Goal: Check status: Check status

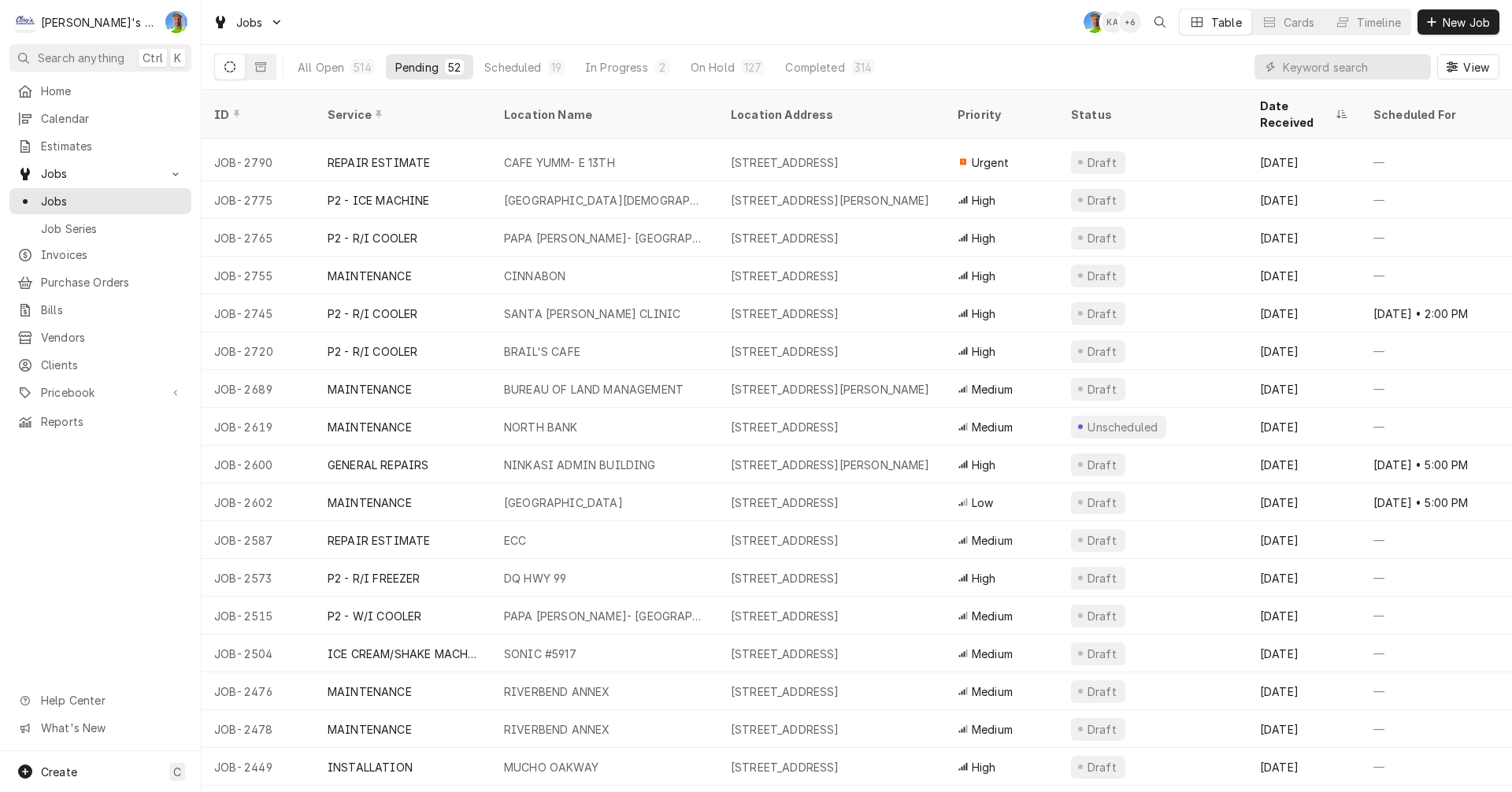
scroll to position [896, 0]
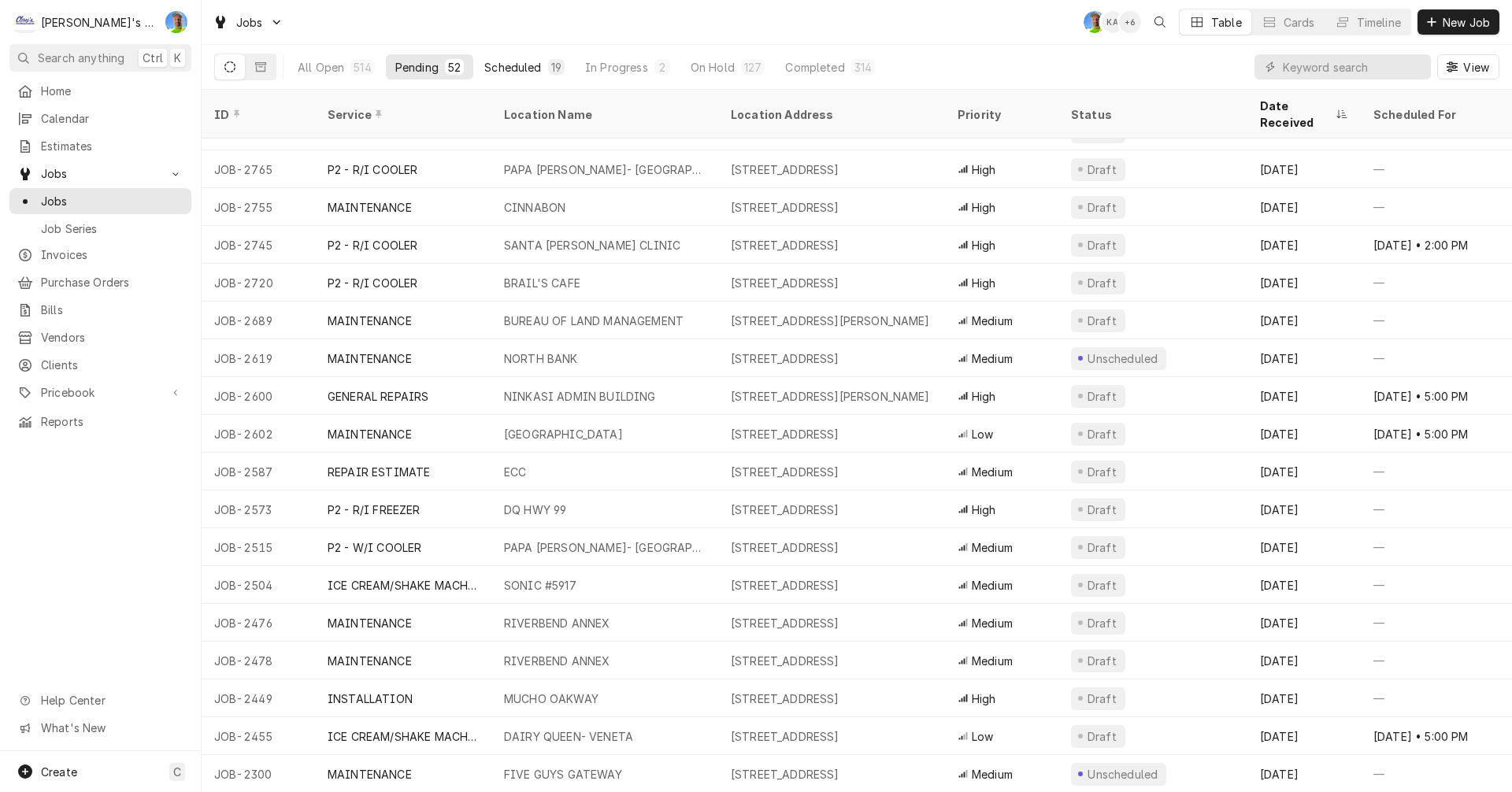
click at [516, 69] on div "Scheduled" at bounding box center [512, 67] width 57 height 16
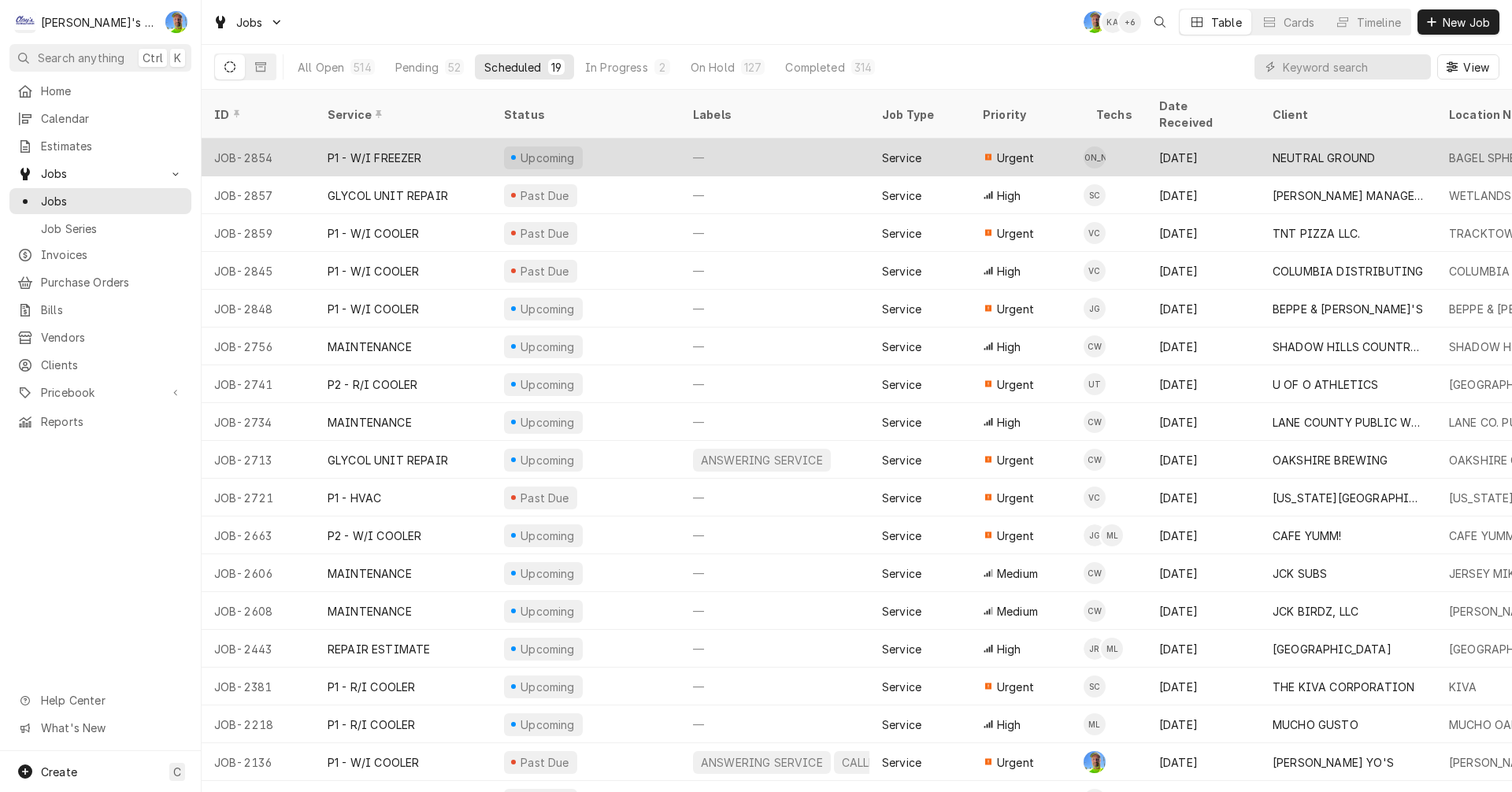
click at [770, 144] on div "—" at bounding box center [775, 158] width 189 height 38
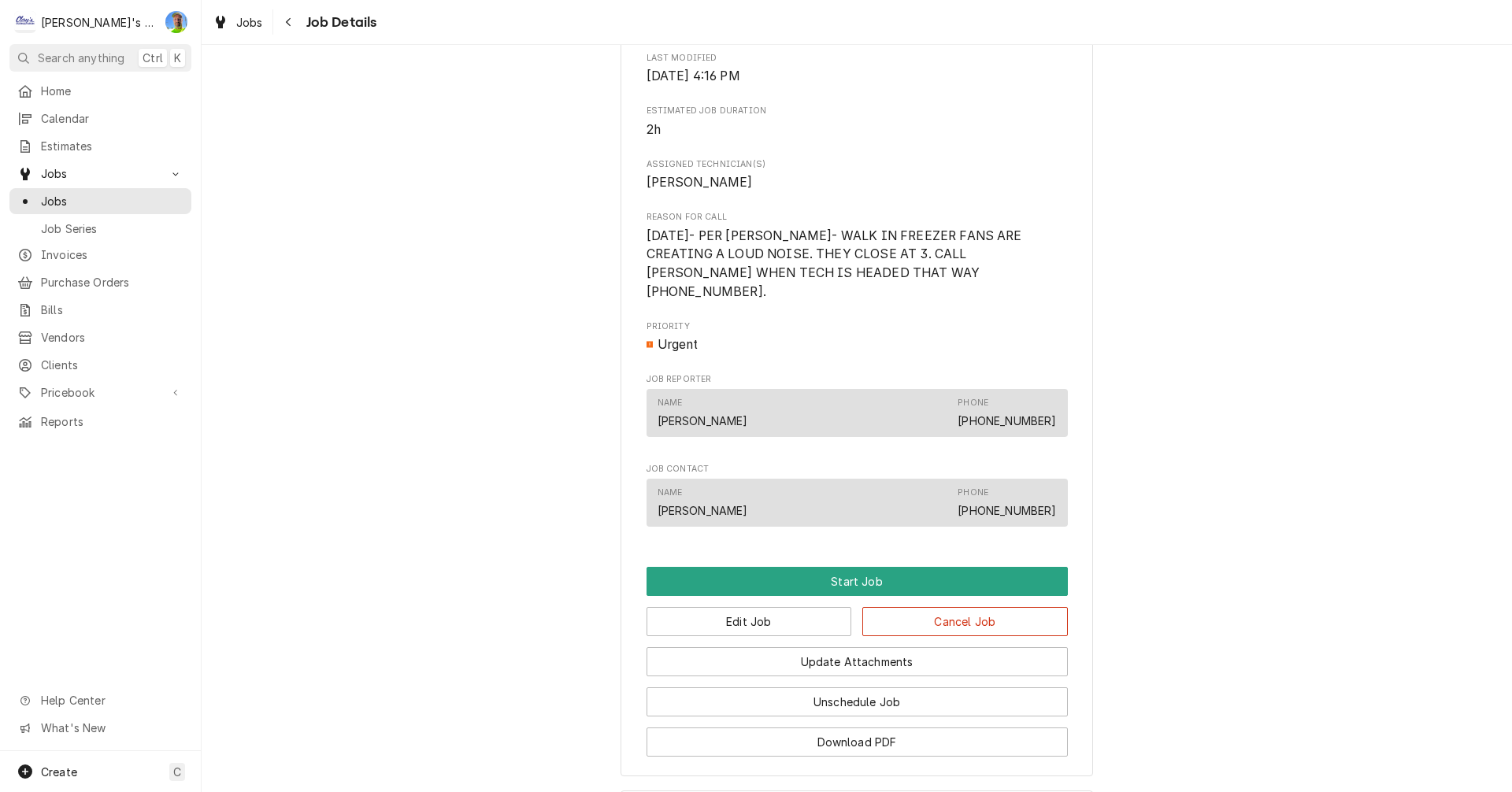
scroll to position [630, 0]
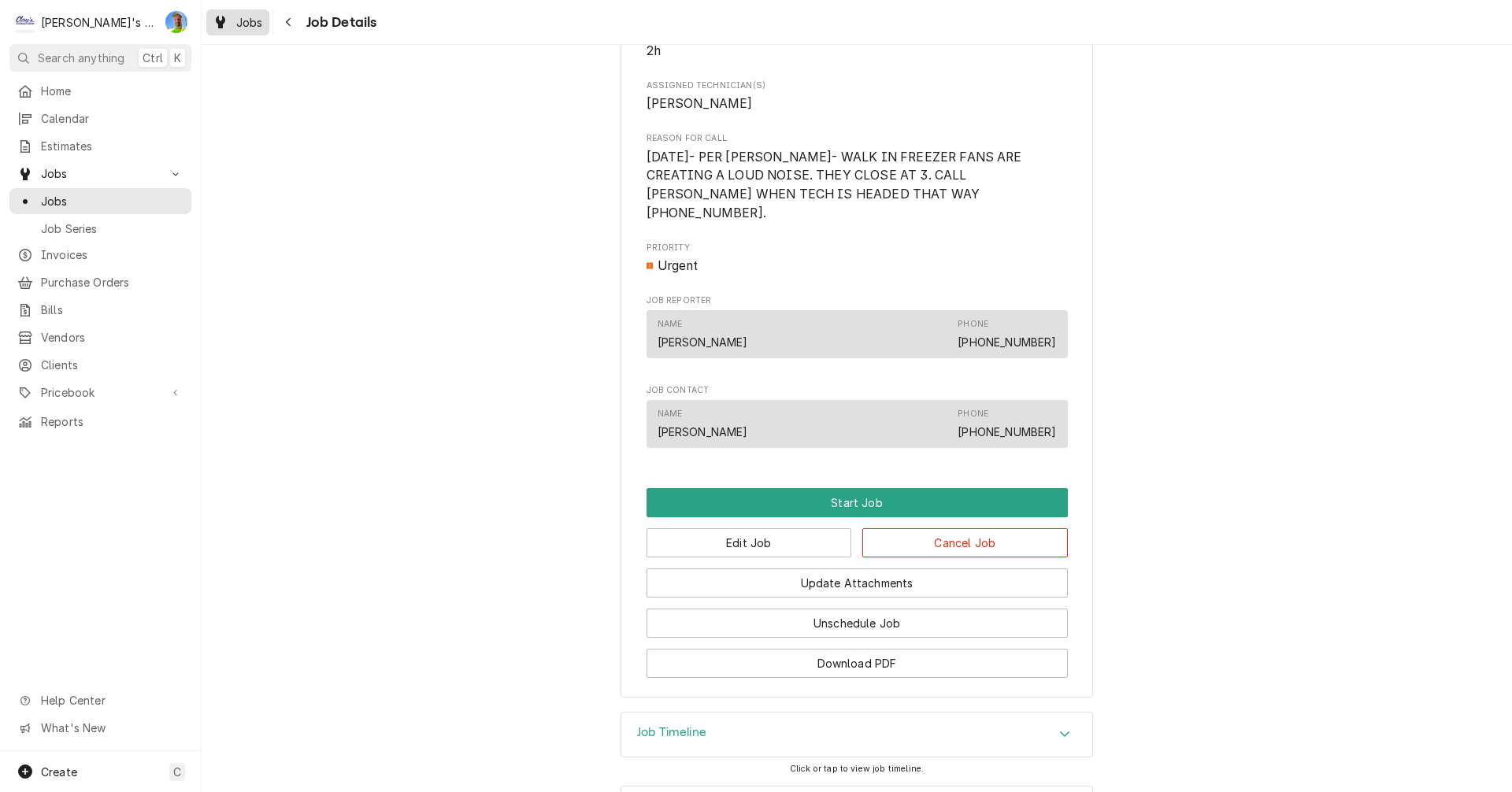
click at [233, 28] on div "Jobs" at bounding box center [237, 23] width 57 height 20
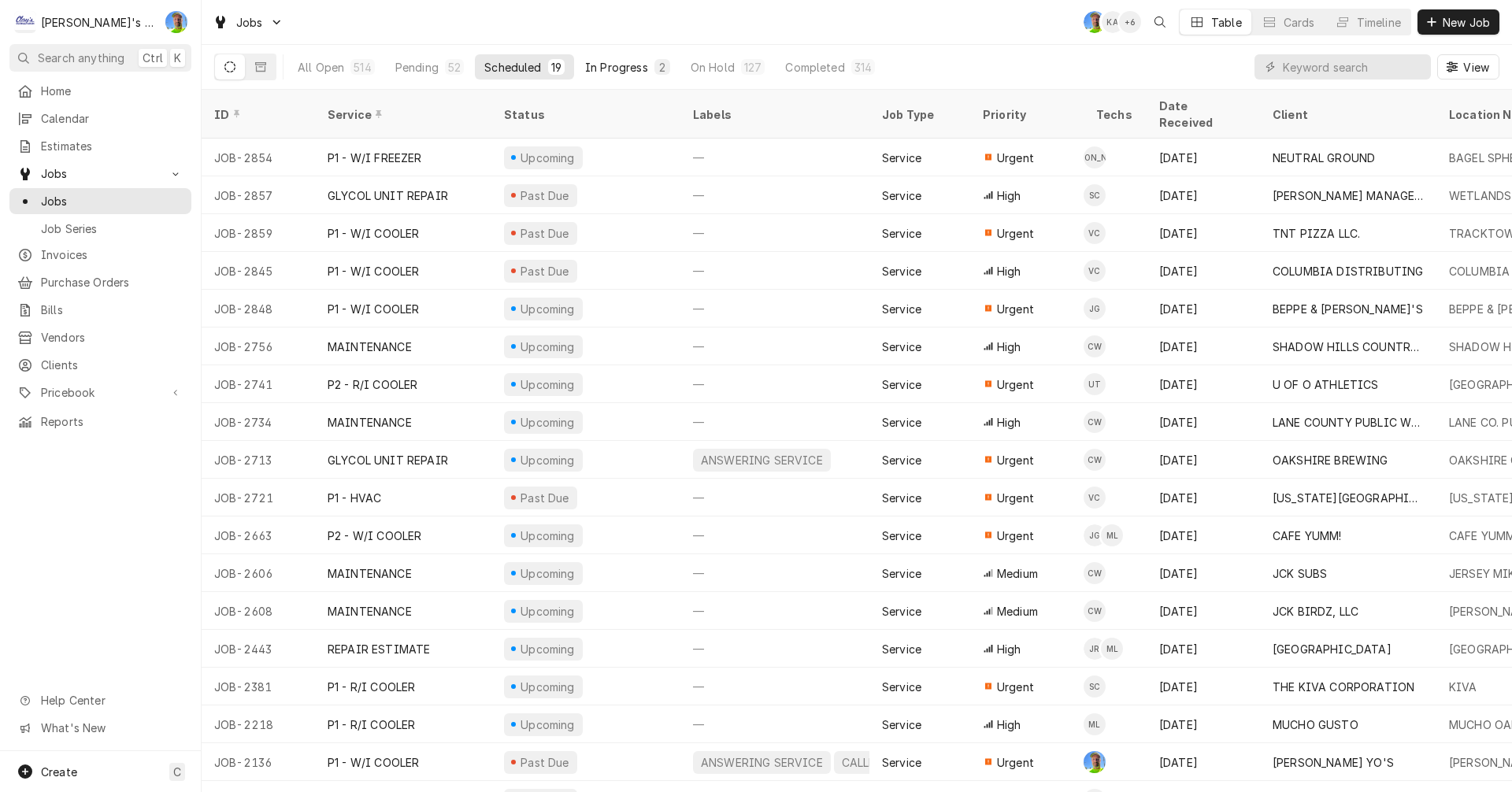
click at [629, 68] on div "In Progress" at bounding box center [617, 67] width 63 height 16
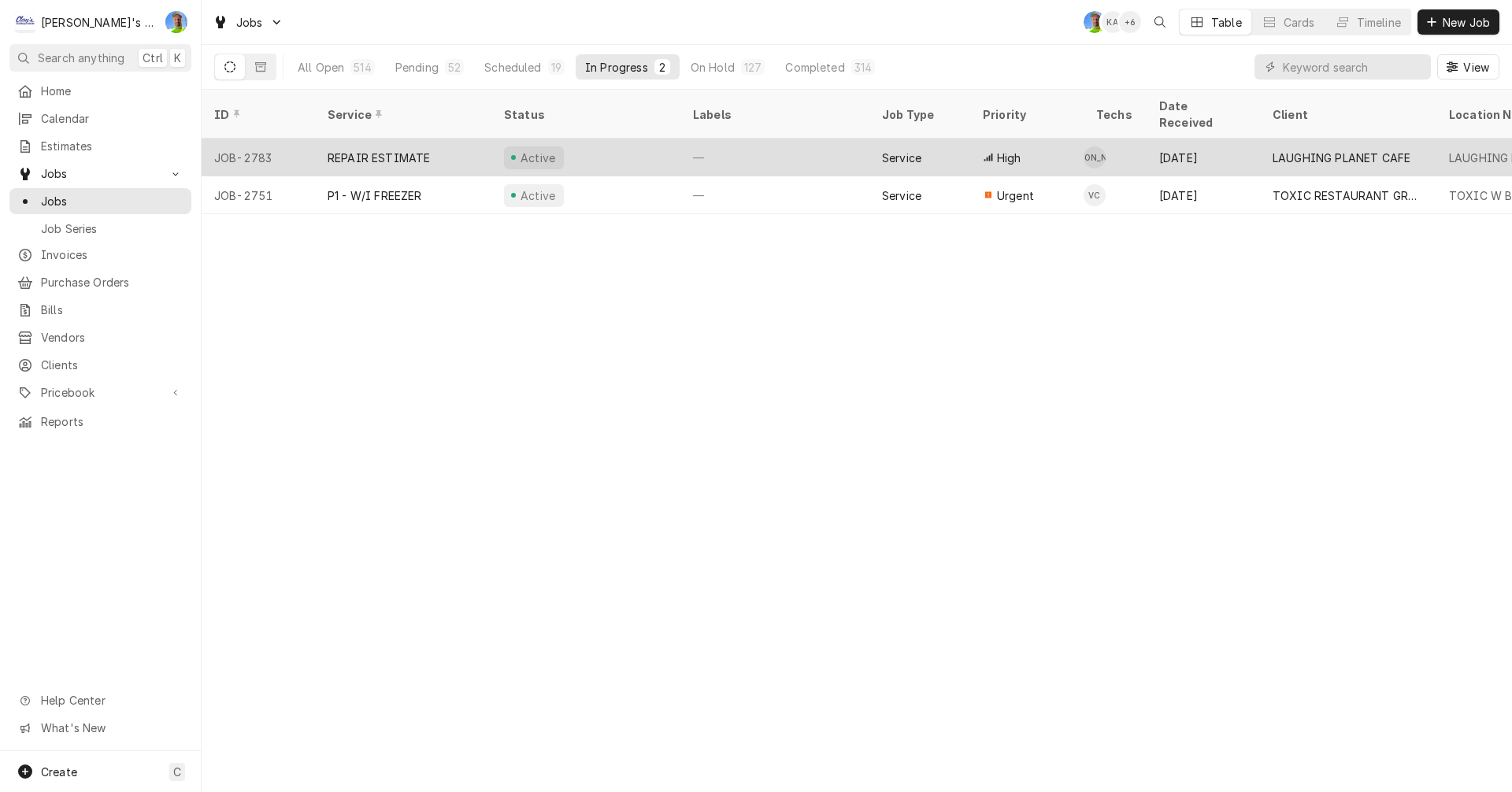
click at [812, 141] on div "—" at bounding box center [775, 158] width 189 height 38
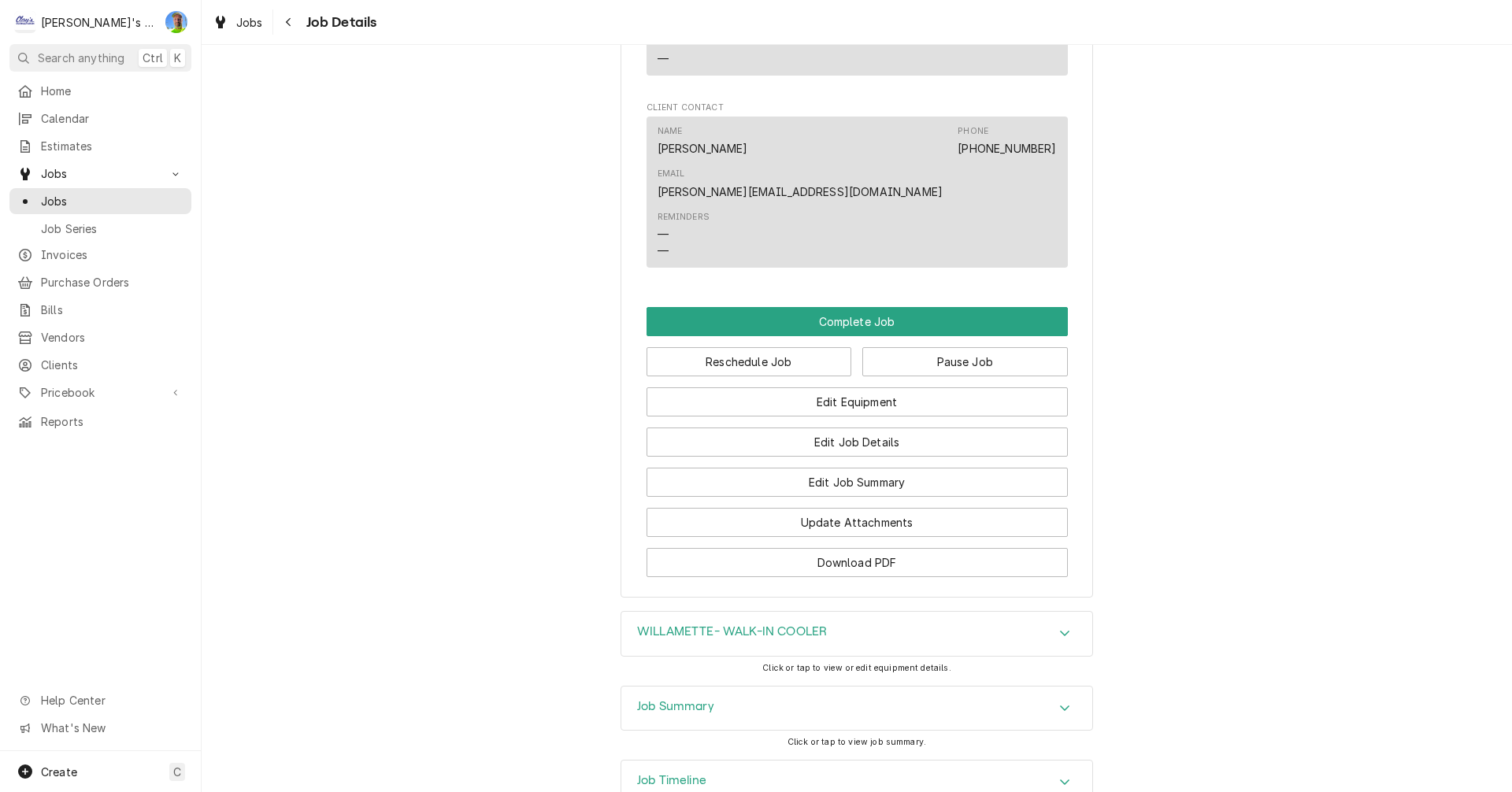
scroll to position [2592, 0]
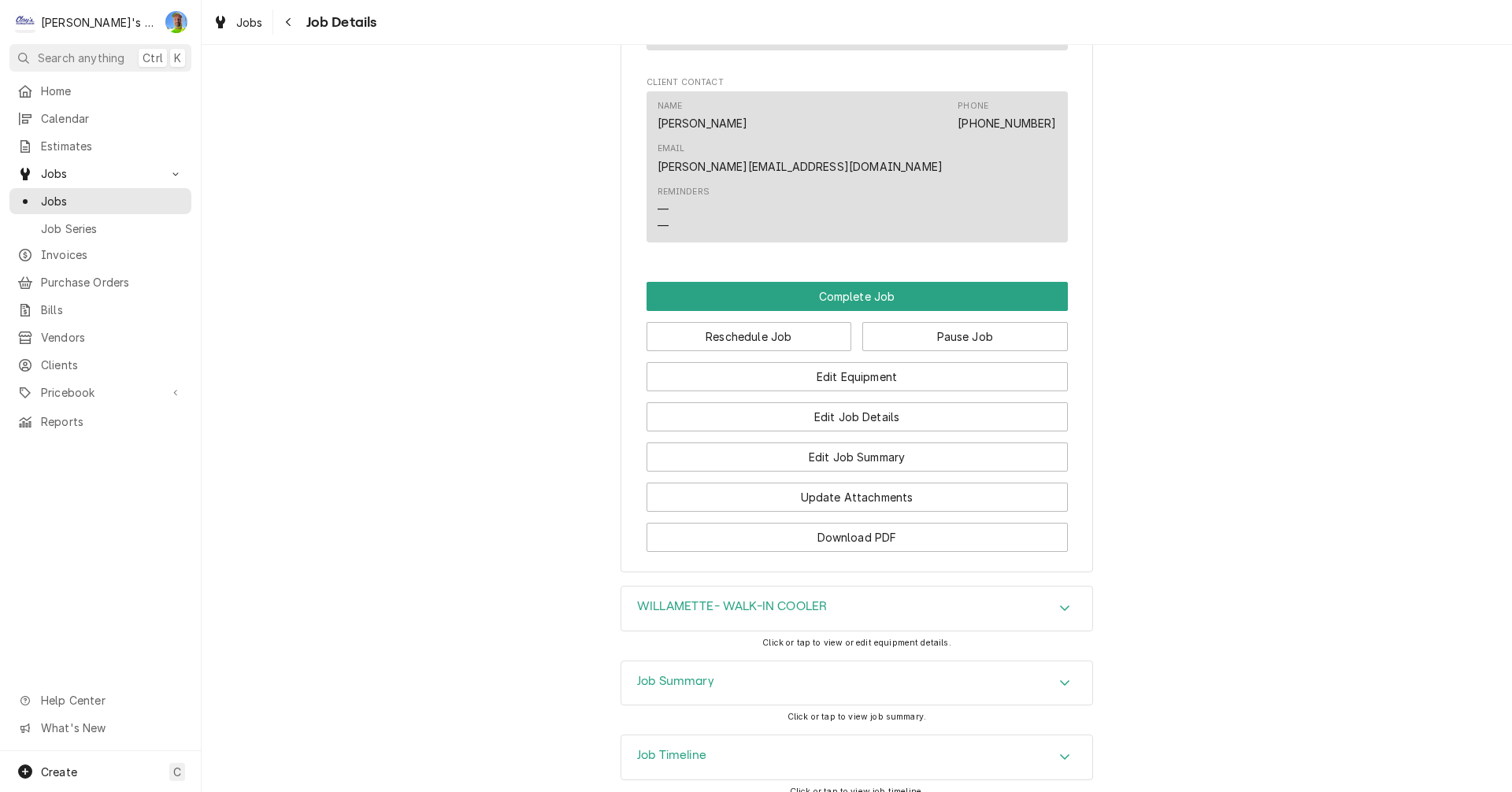
click at [1071, 662] on div "Job Summary" at bounding box center [857, 684] width 471 height 44
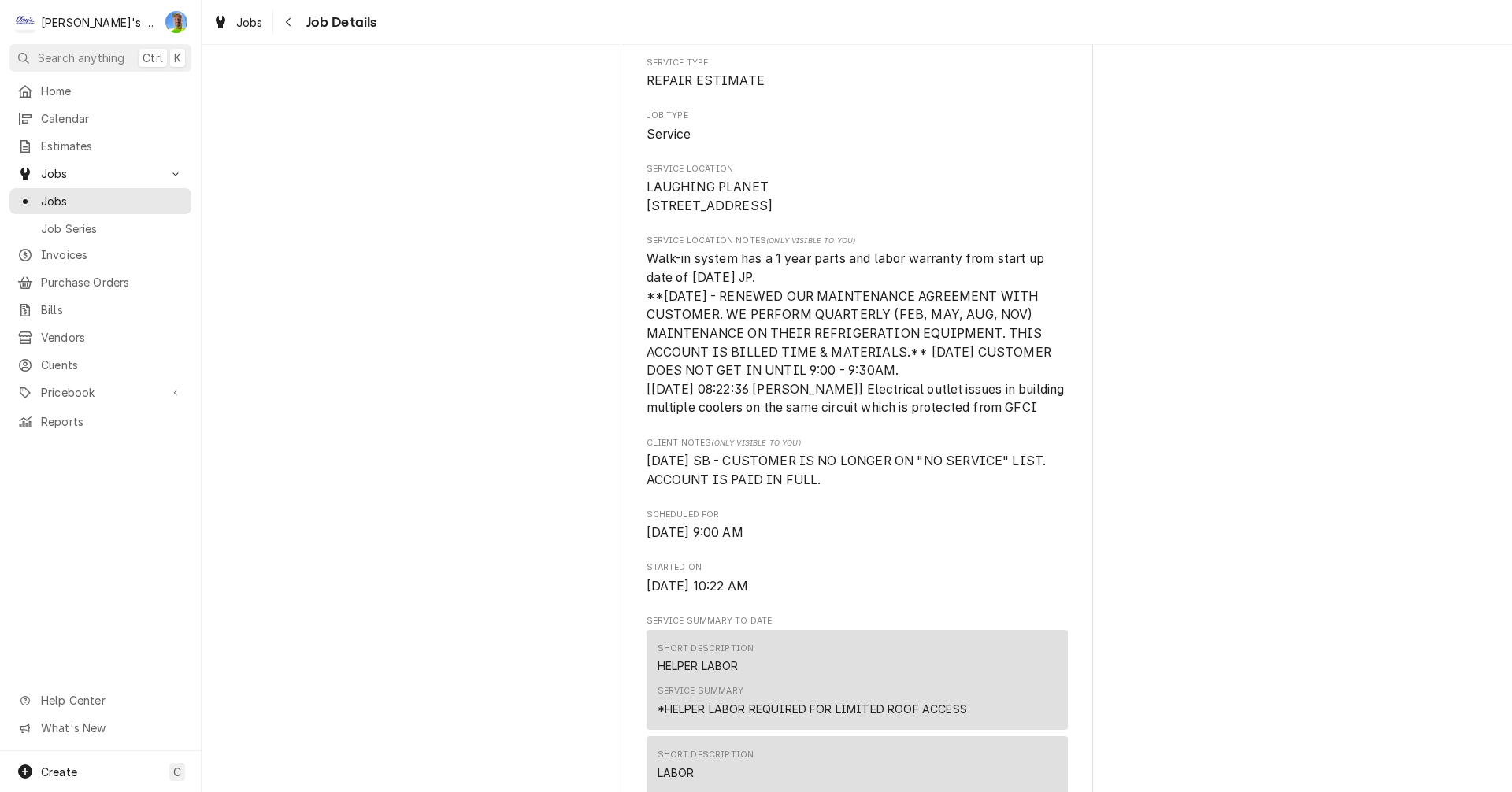
scroll to position [0, 0]
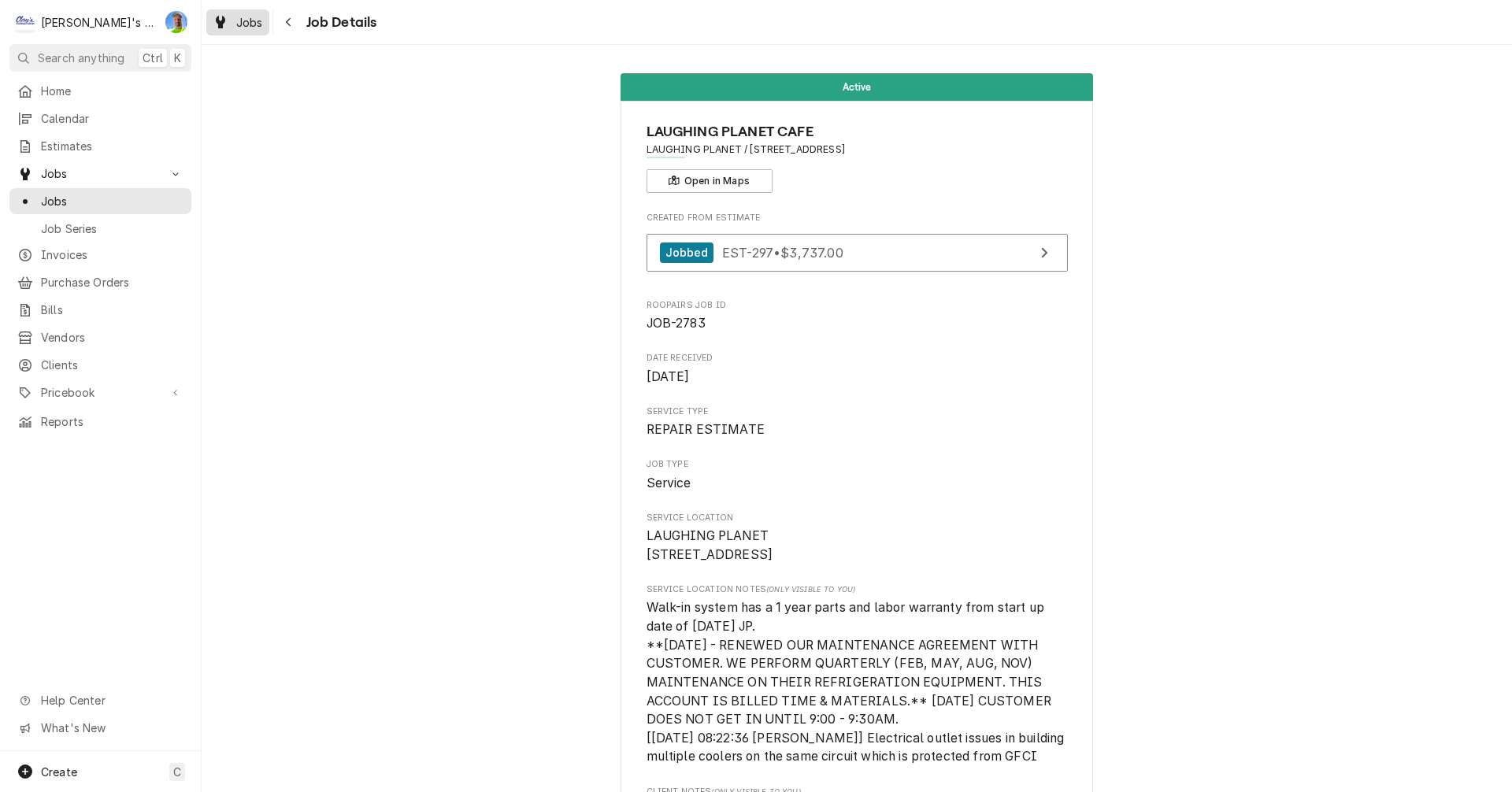
click at [239, 15] on span "Jobs" at bounding box center [250, 23] width 27 height 16
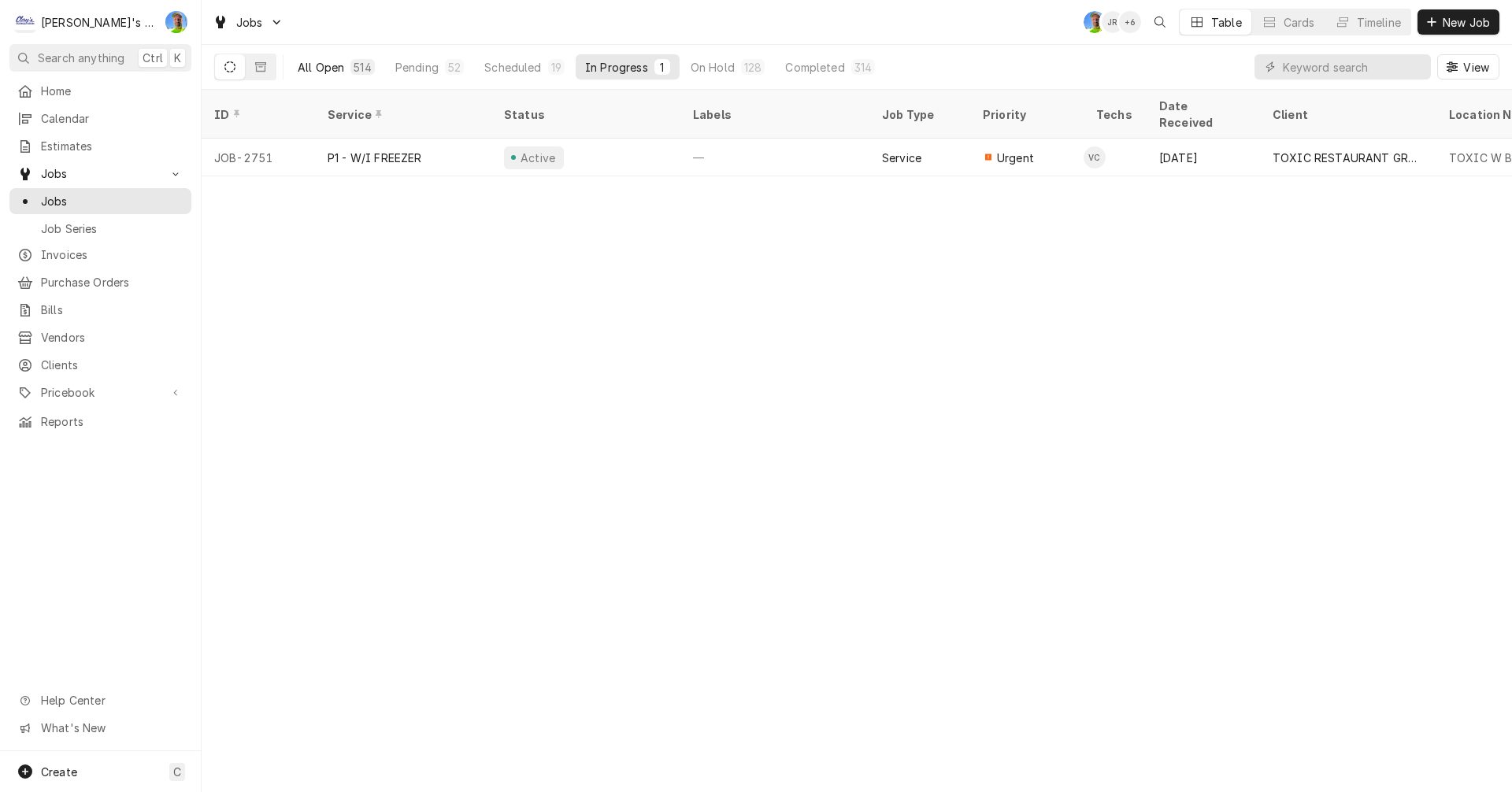
click at [324, 69] on div "All Open" at bounding box center [320, 67] width 46 height 16
